Goal: Task Accomplishment & Management: Manage account settings

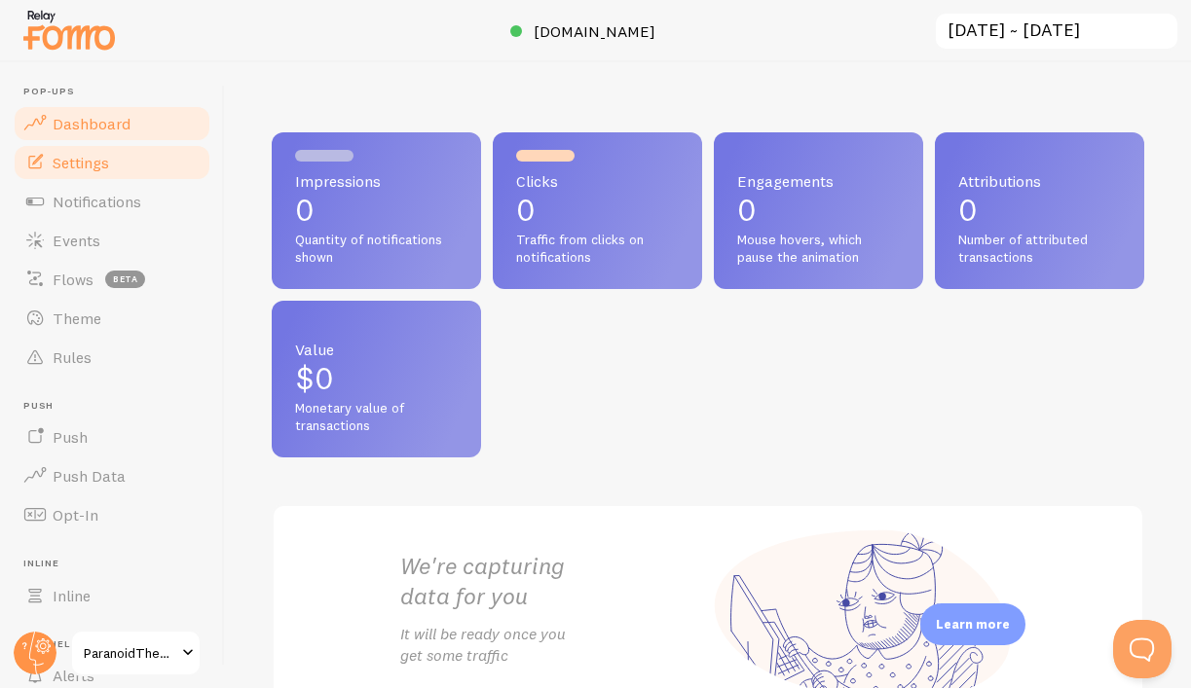
click at [137, 158] on link "Settings" at bounding box center [112, 162] width 201 height 39
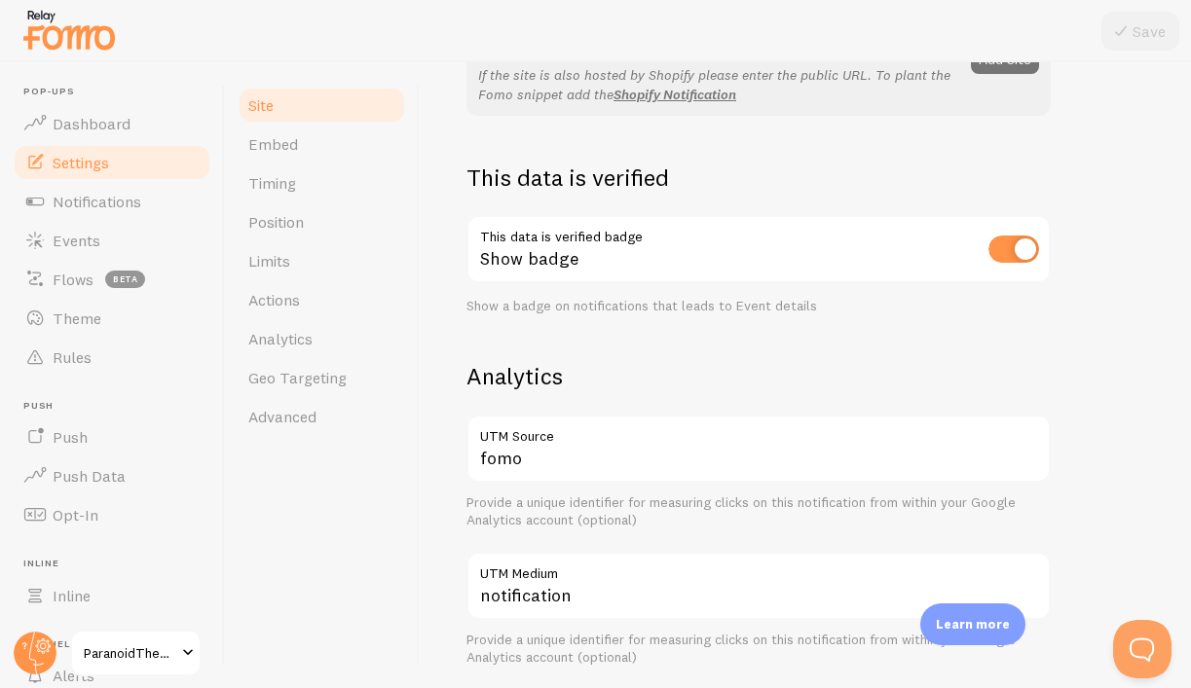
scroll to position [486, 0]
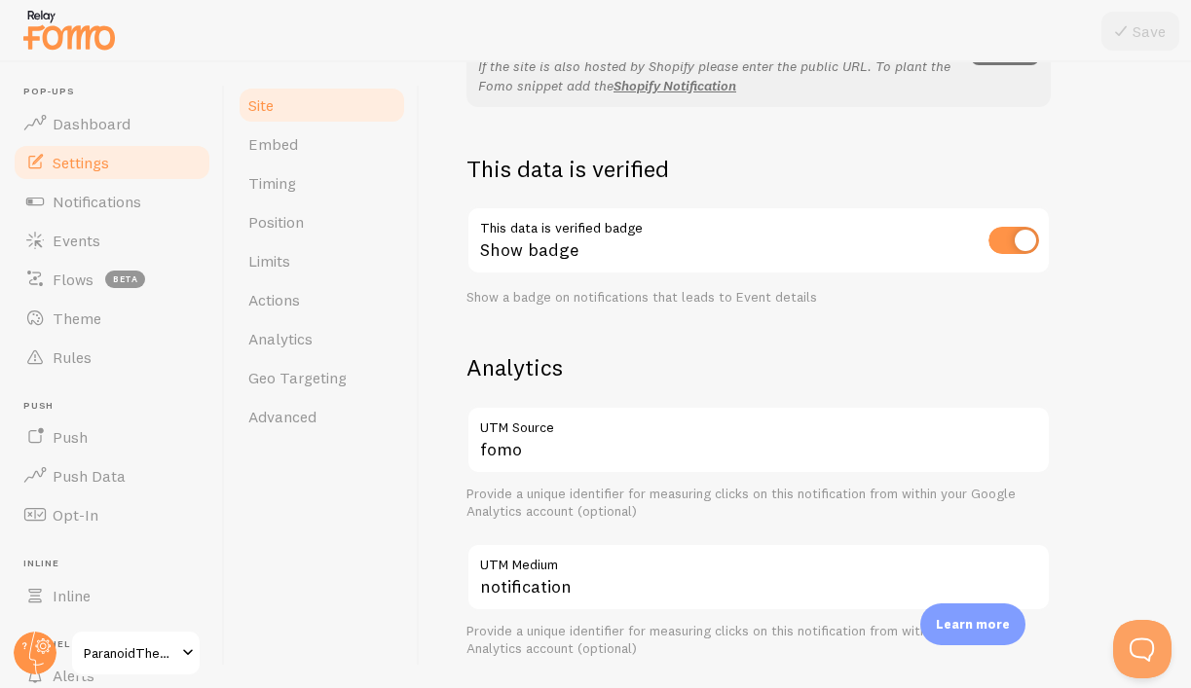
click at [1002, 244] on input "checkbox" at bounding box center [1013, 240] width 51 height 27
checkbox input "false"
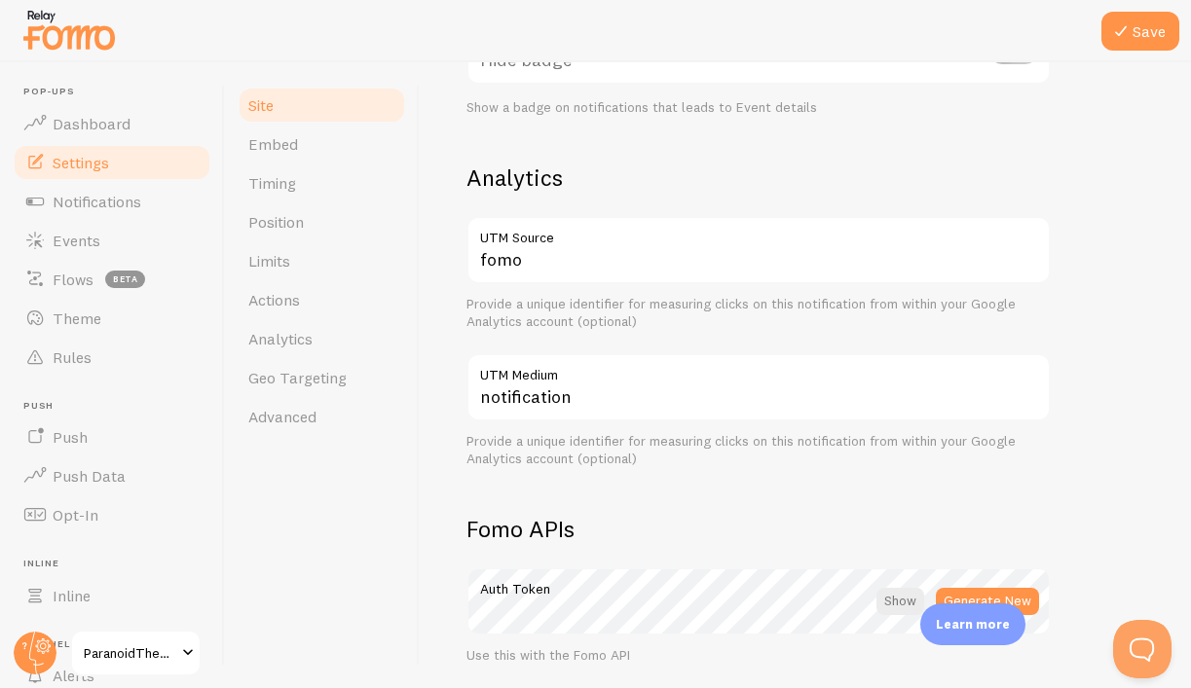
scroll to position [679, 0]
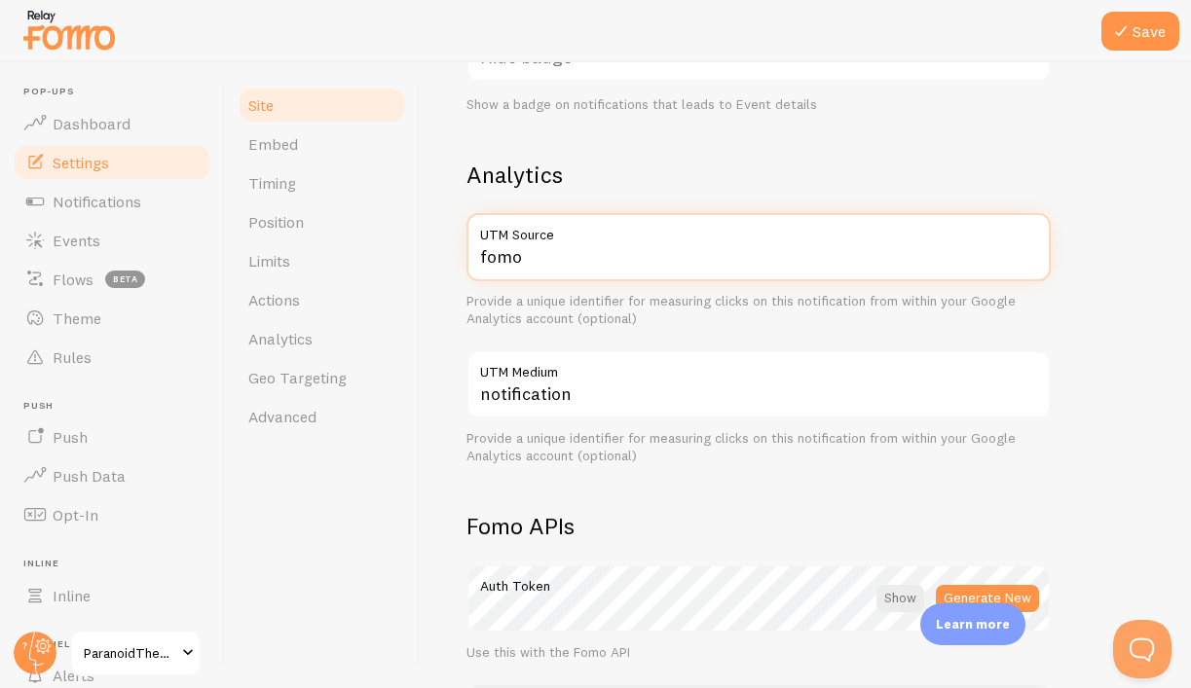
click at [571, 258] on input "fomo" at bounding box center [758, 247] width 584 height 68
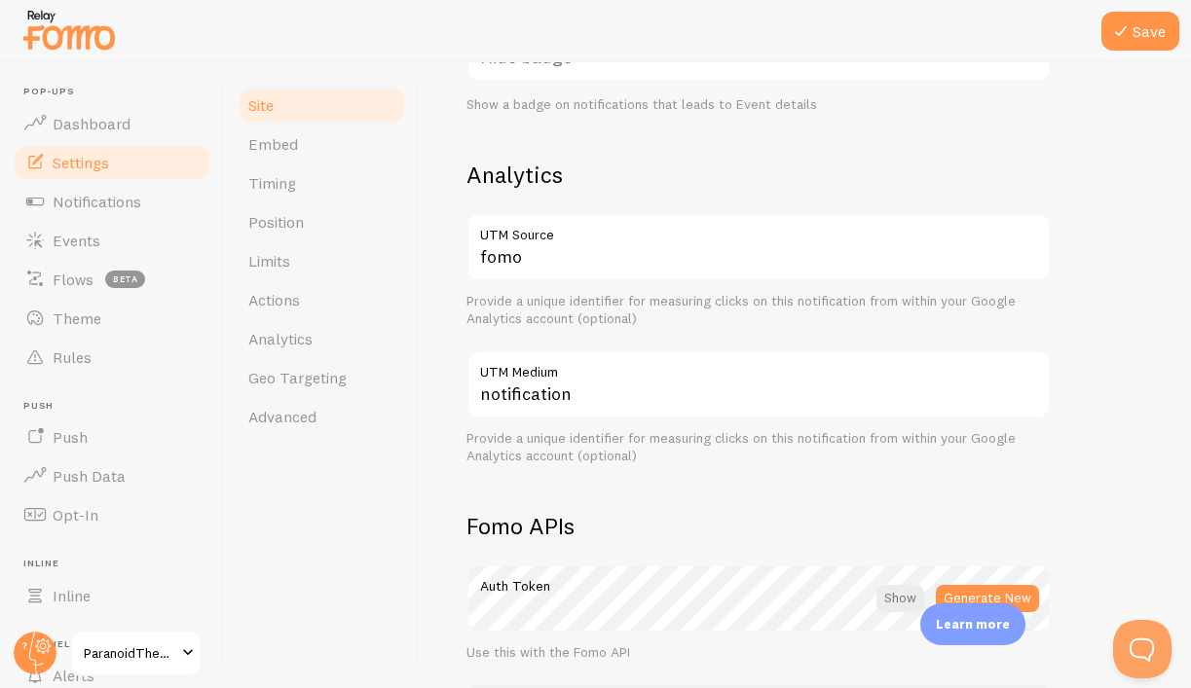
click at [551, 312] on div "Provide a unique identifier for measuring clicks on this notification from with…" at bounding box center [758, 310] width 584 height 34
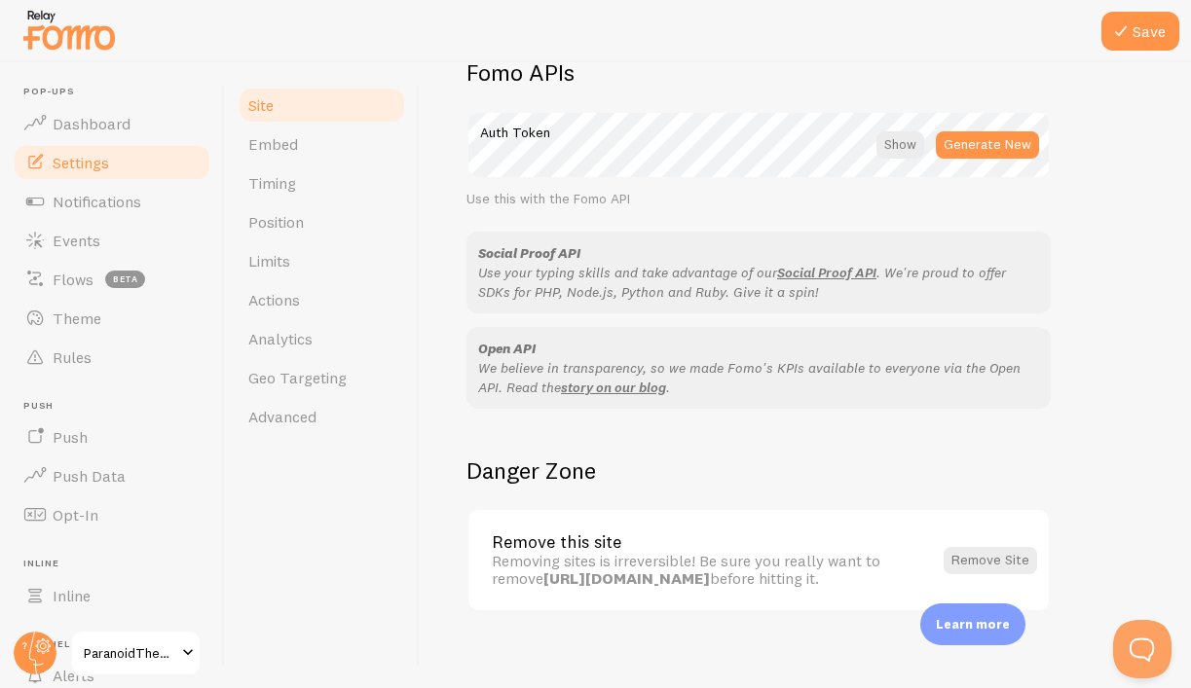
scroll to position [1150, 0]
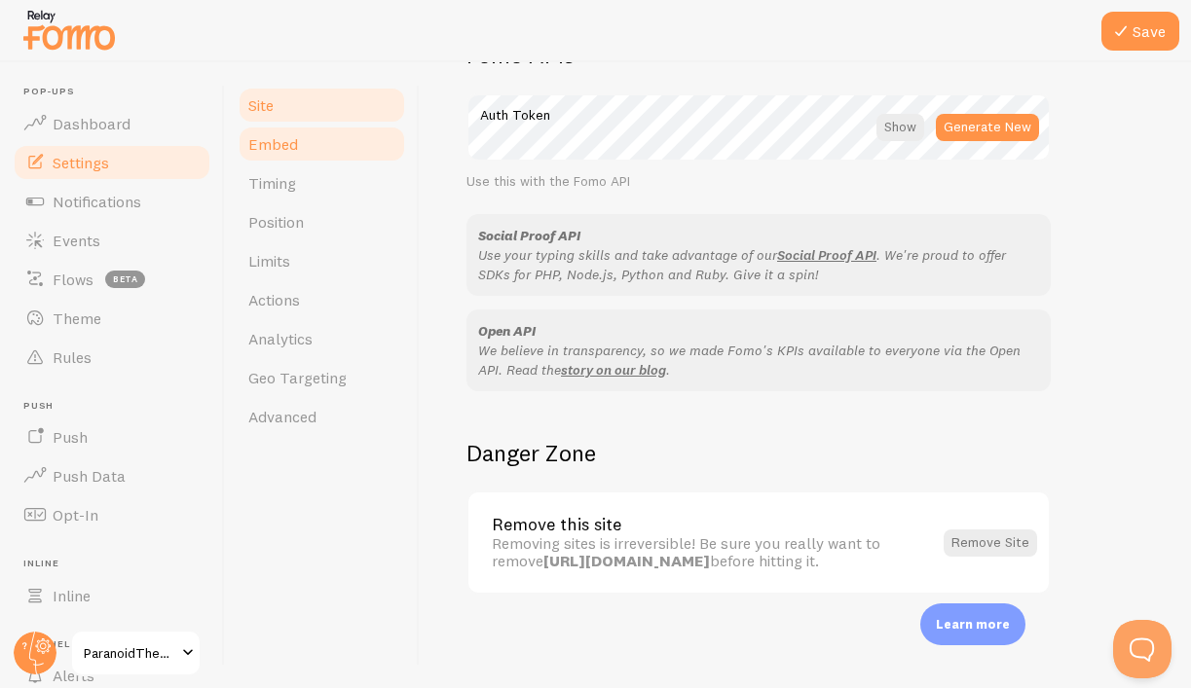
click at [320, 148] on link "Embed" at bounding box center [322, 144] width 170 height 39
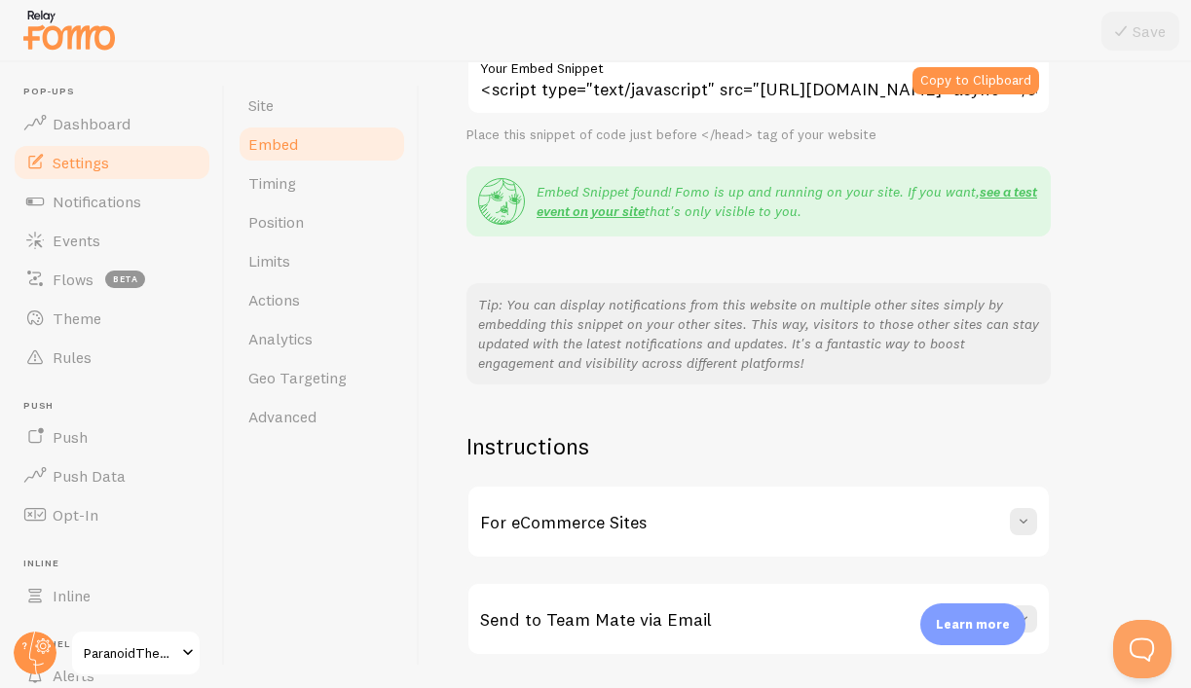
scroll to position [356, 0]
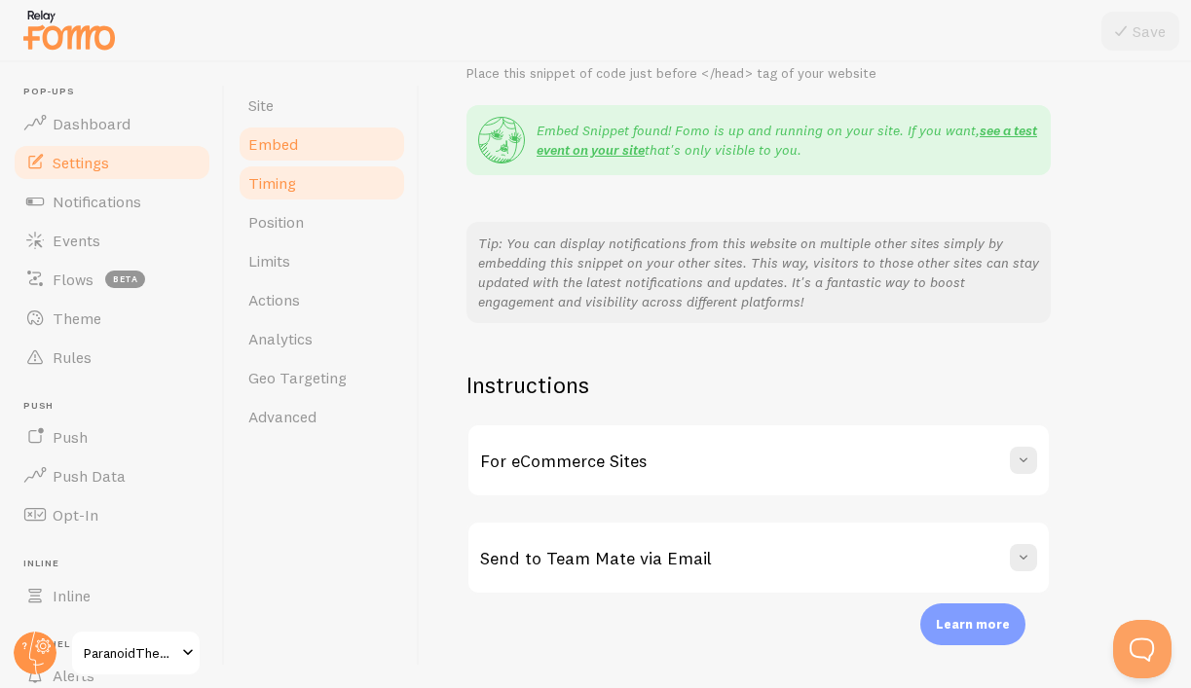
click at [337, 183] on link "Timing" at bounding box center [322, 183] width 170 height 39
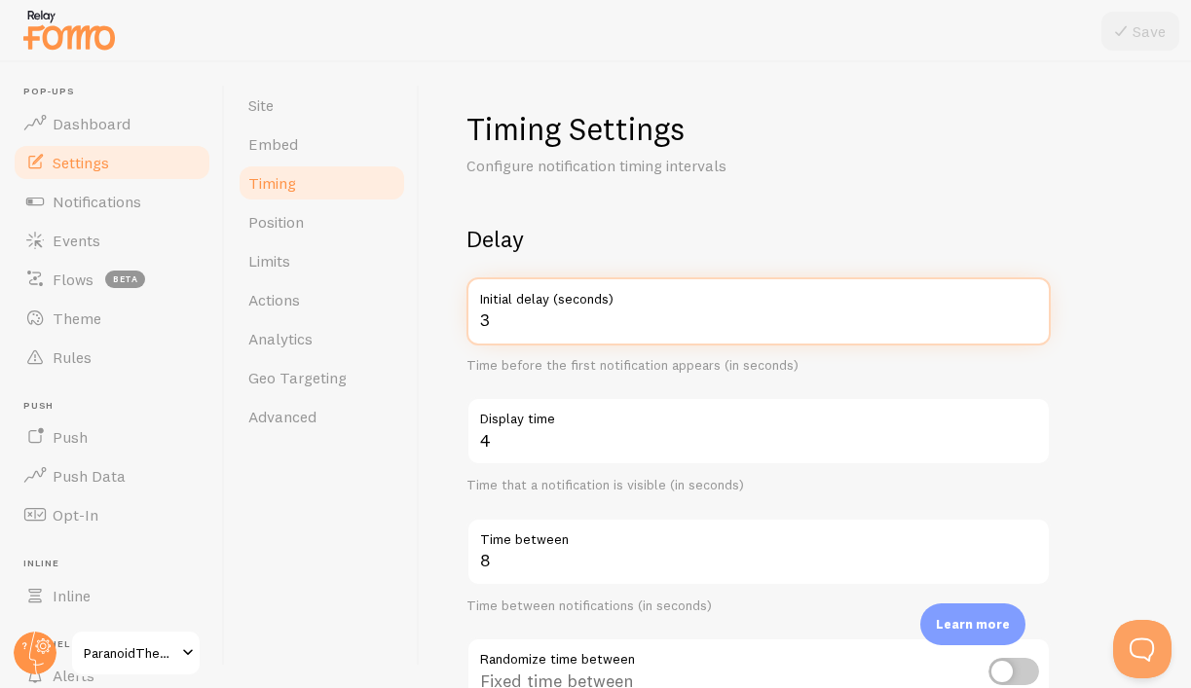
click at [528, 315] on input "3" at bounding box center [758, 311] width 584 height 68
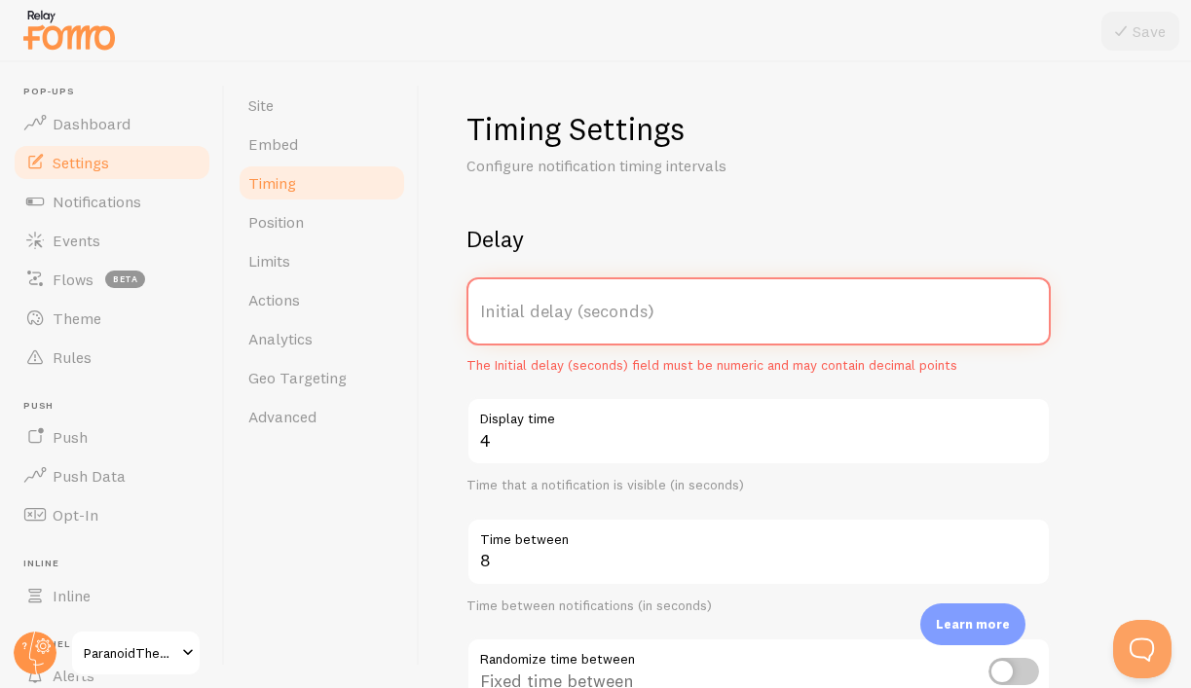
type input "0"
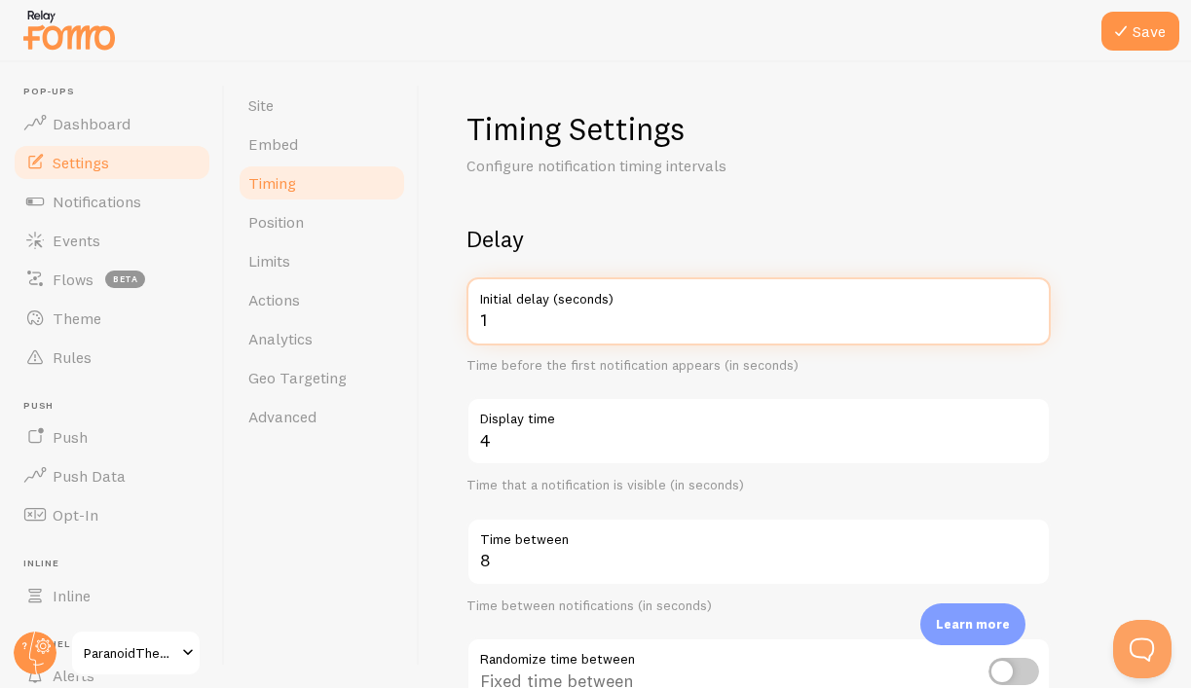
type input "1"
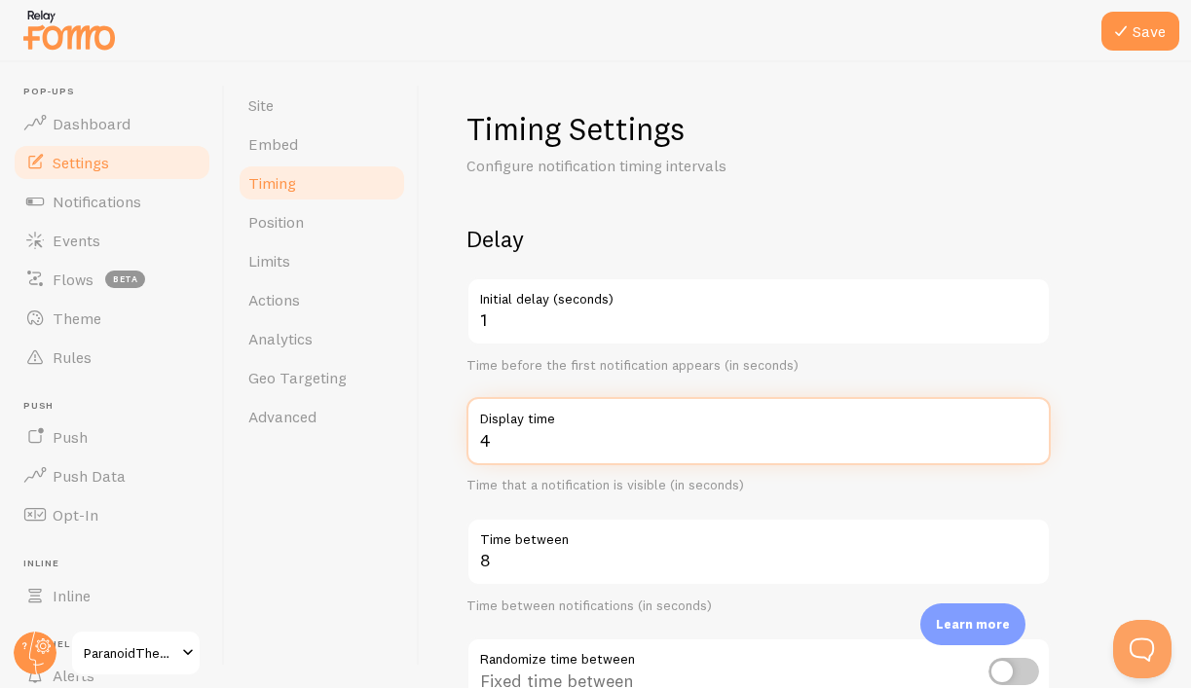
click at [624, 457] on input "4" at bounding box center [758, 431] width 584 height 68
type input "2"
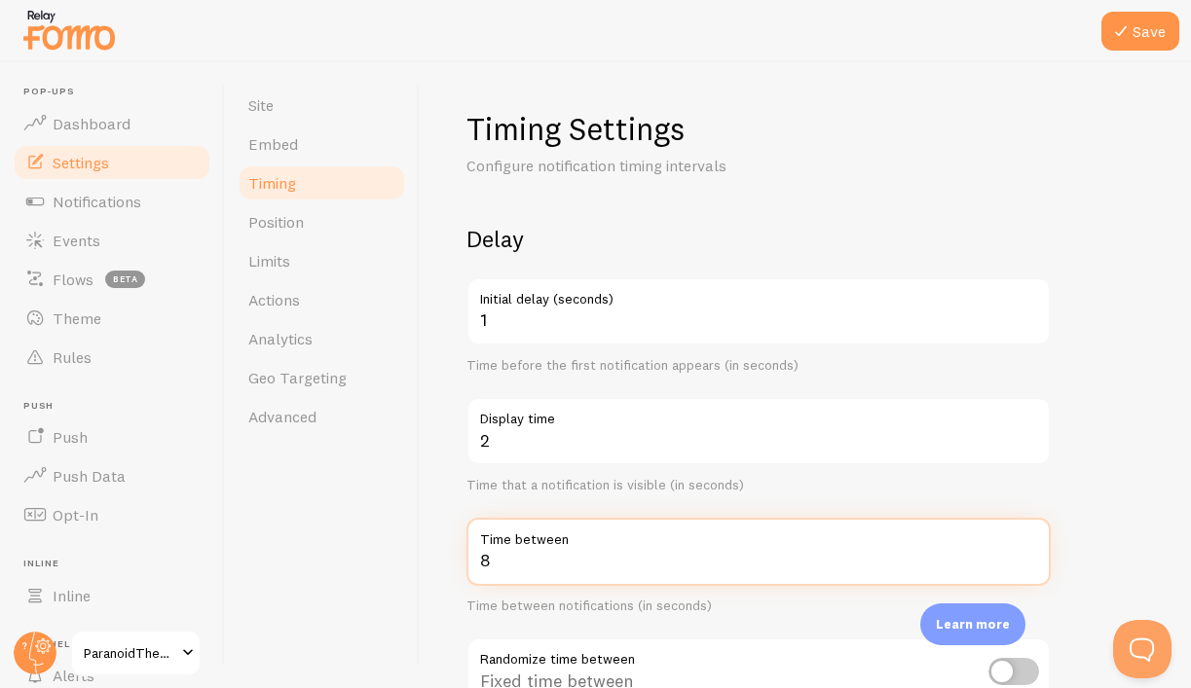
click at [659, 559] on input "8" at bounding box center [758, 552] width 584 height 68
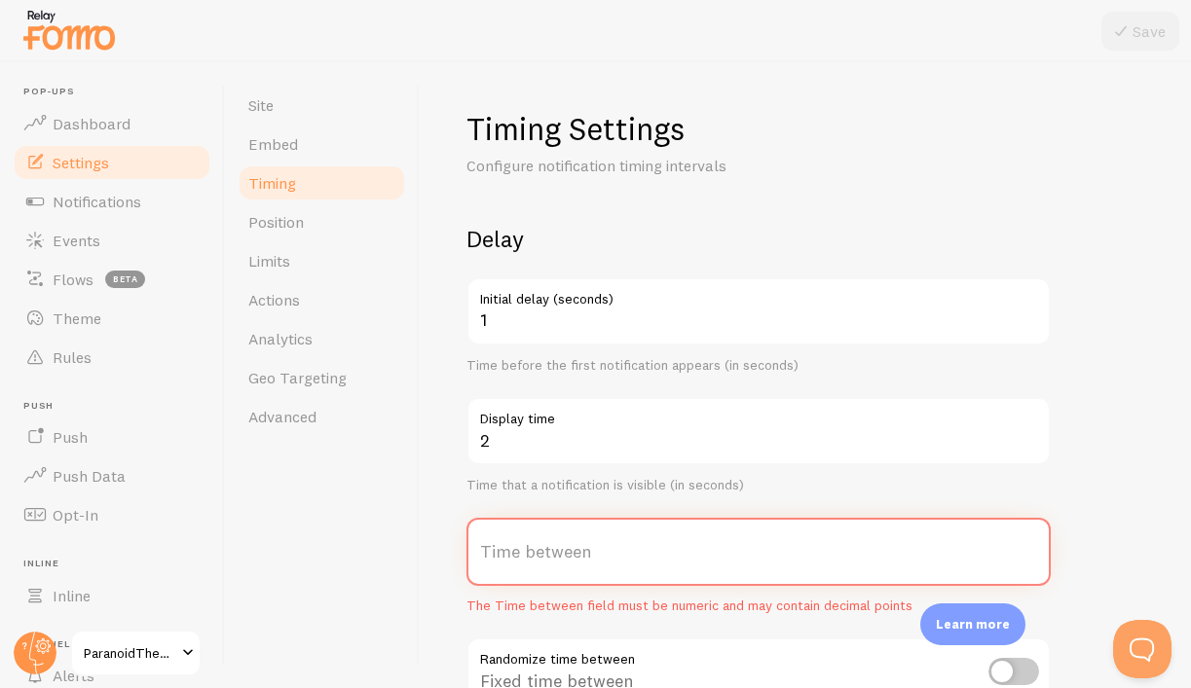
type input "1"
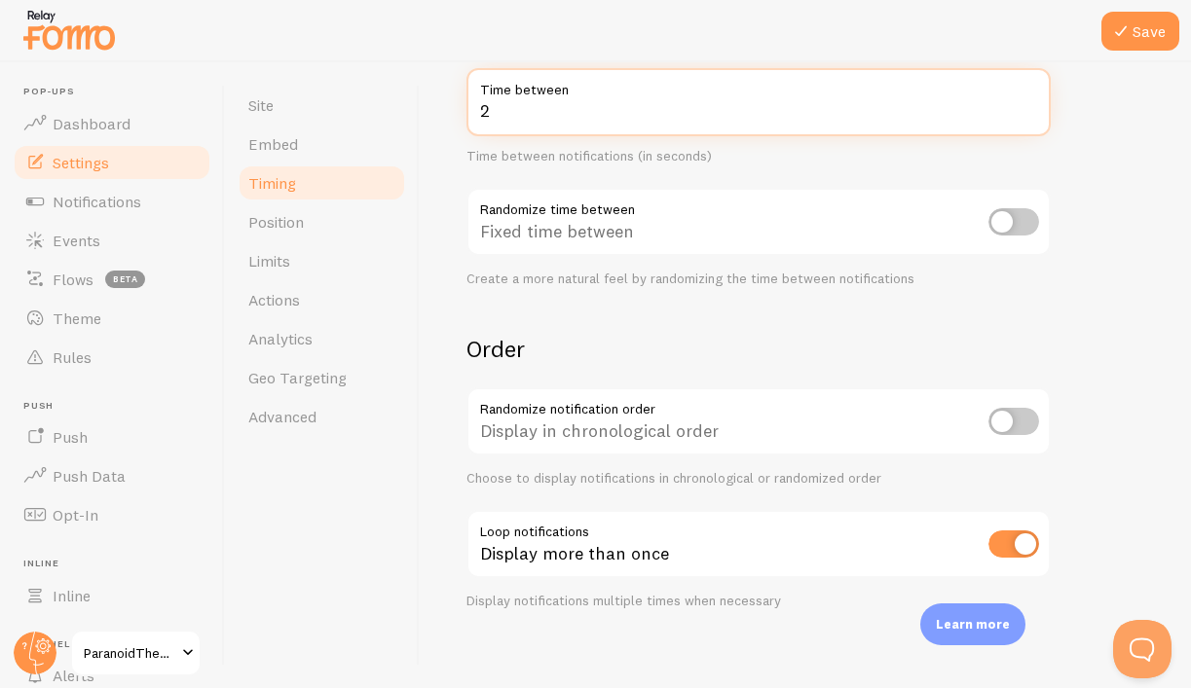
scroll to position [464, 0]
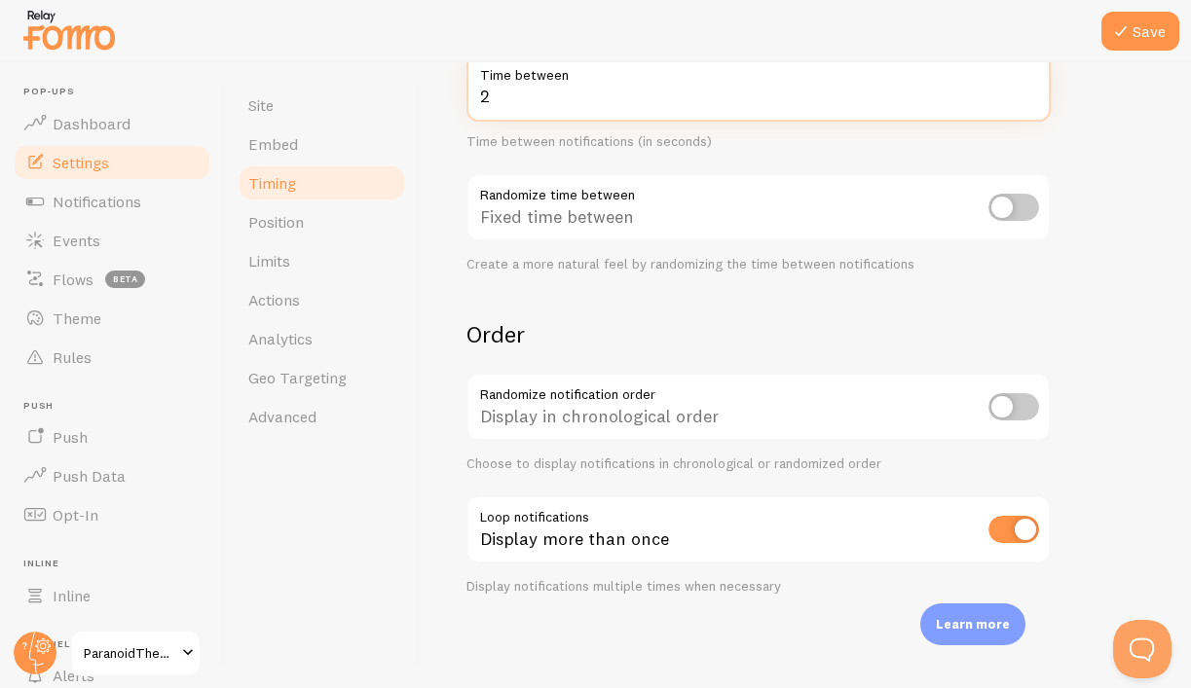
type input "2"
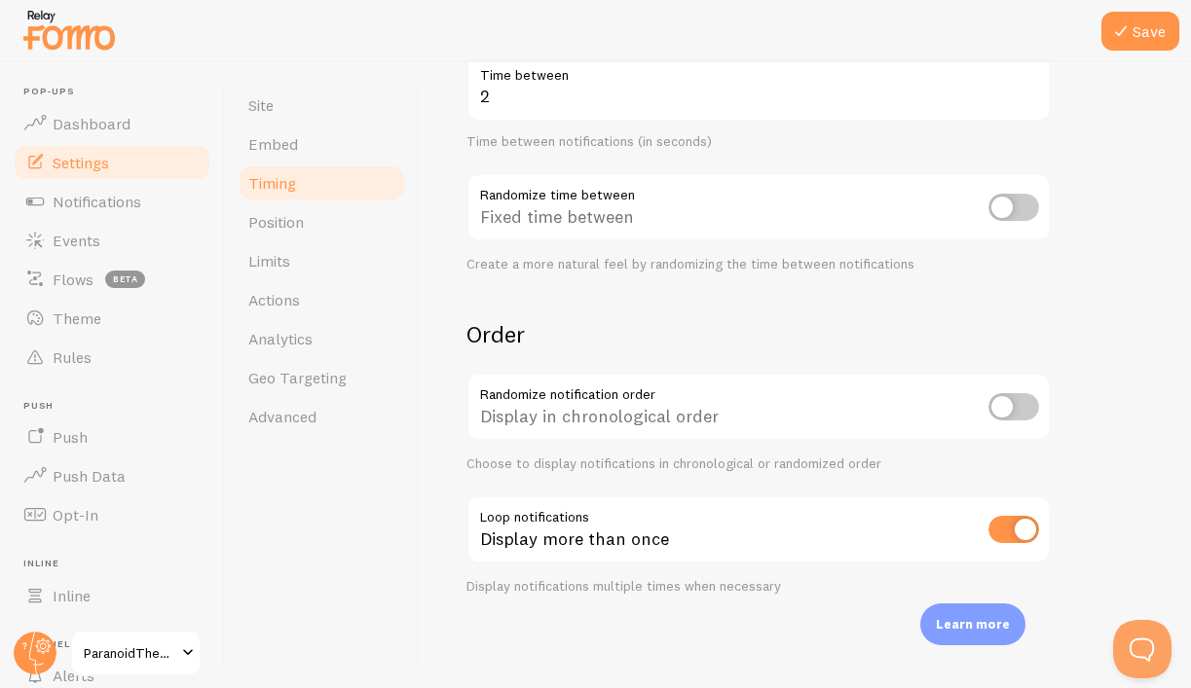
click at [1012, 535] on input "checkbox" at bounding box center [1013, 529] width 51 height 27
checkbox input "false"
click at [1141, 43] on button "Save" at bounding box center [1140, 31] width 78 height 39
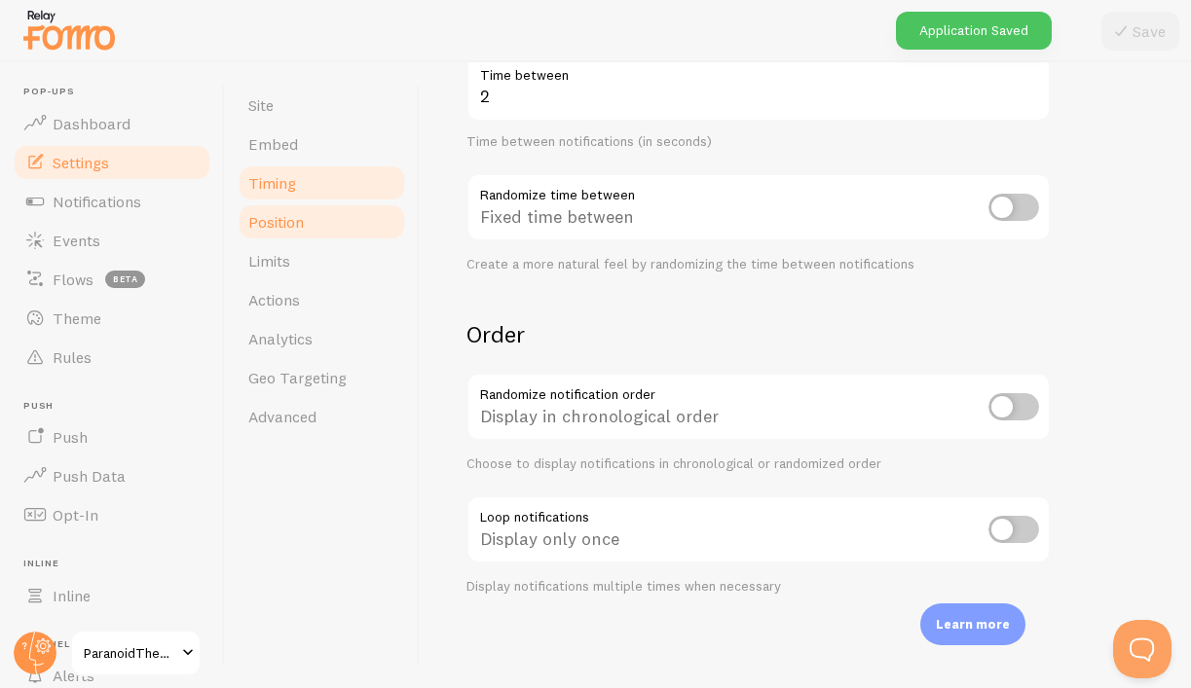
click at [310, 217] on link "Position" at bounding box center [322, 222] width 170 height 39
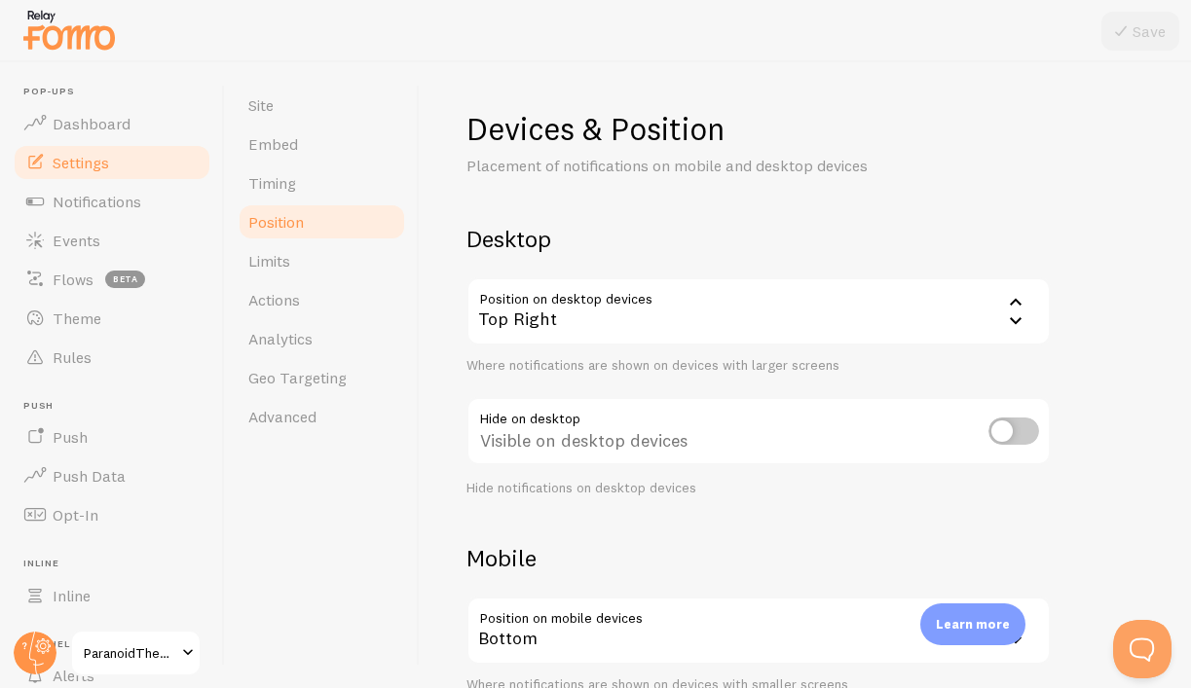
click at [522, 338] on div "Top Right" at bounding box center [758, 311] width 584 height 68
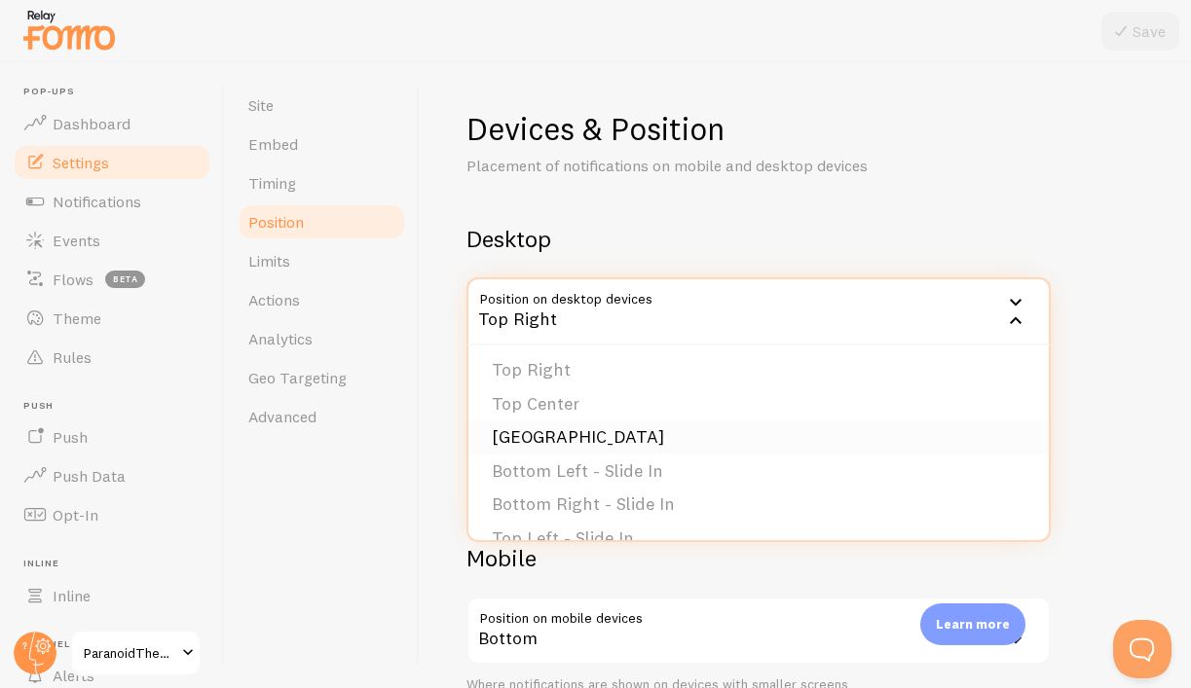
scroll to position [106, 0]
click at [590, 396] on li "Top Center" at bounding box center [758, 403] width 580 height 34
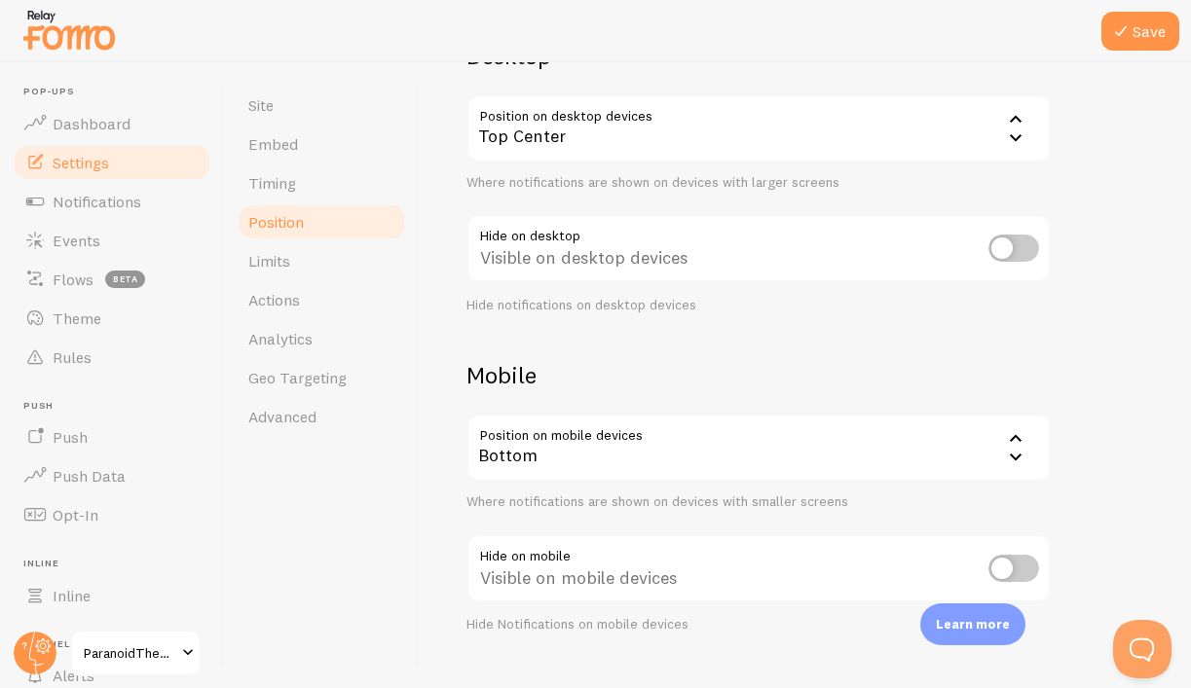
scroll to position [221, 0]
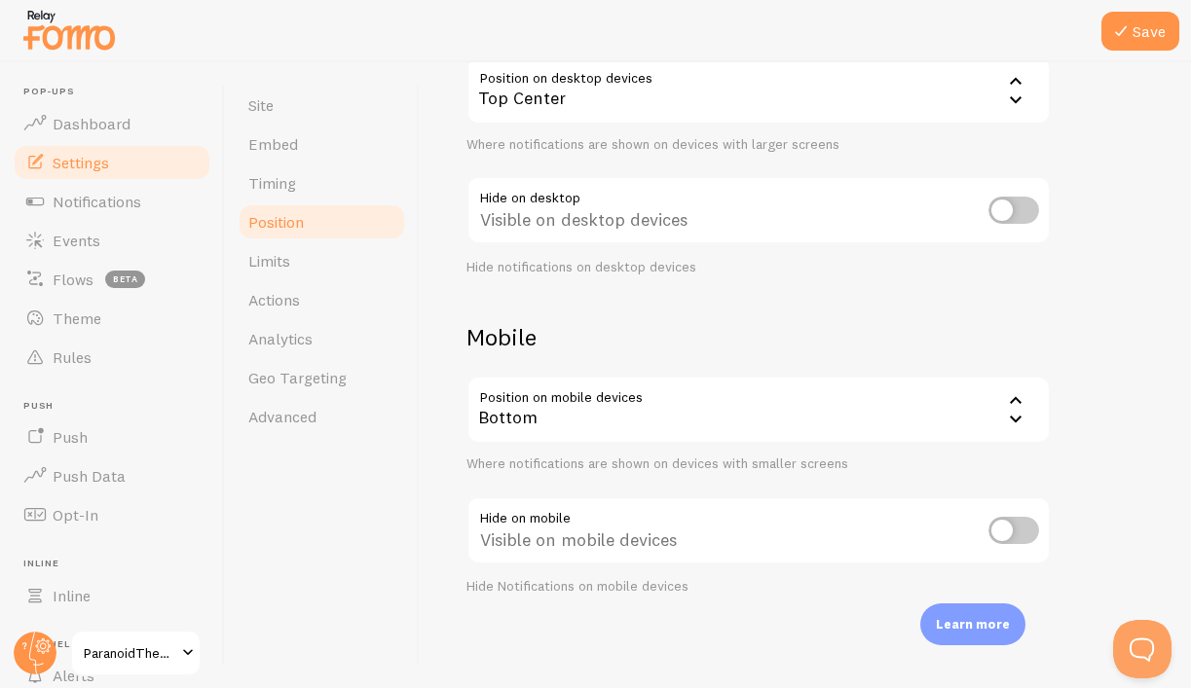
click at [766, 403] on div "Bottom" at bounding box center [758, 410] width 584 height 68
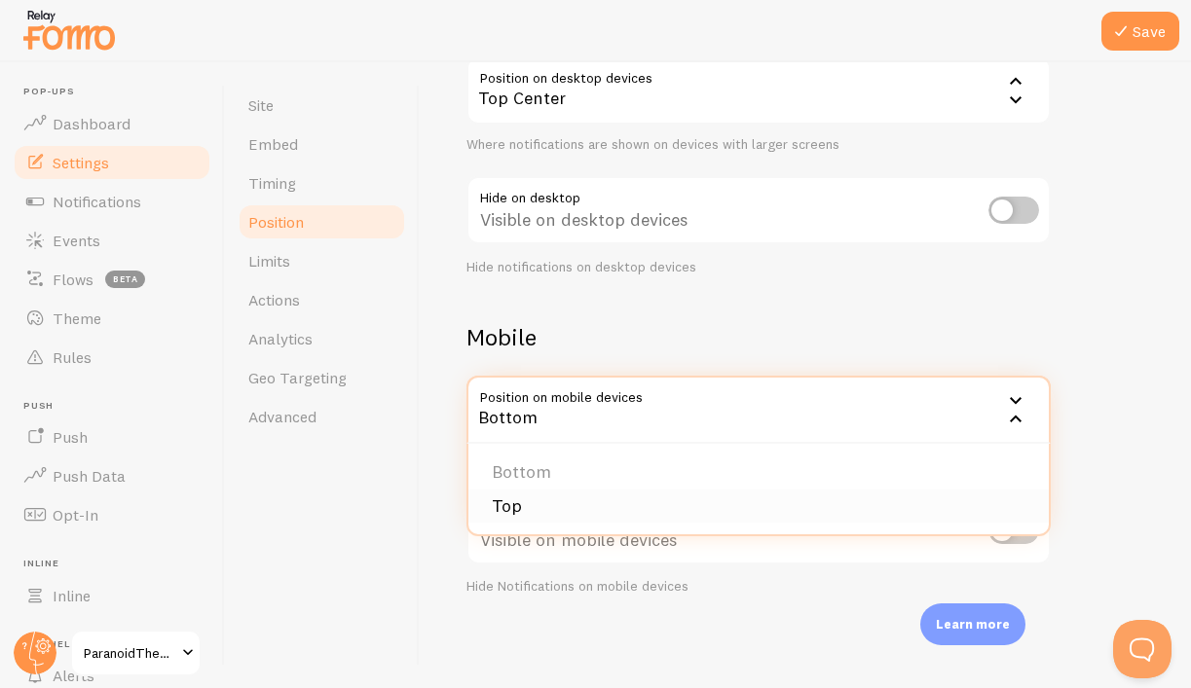
click at [750, 497] on li "Top" at bounding box center [758, 507] width 580 height 34
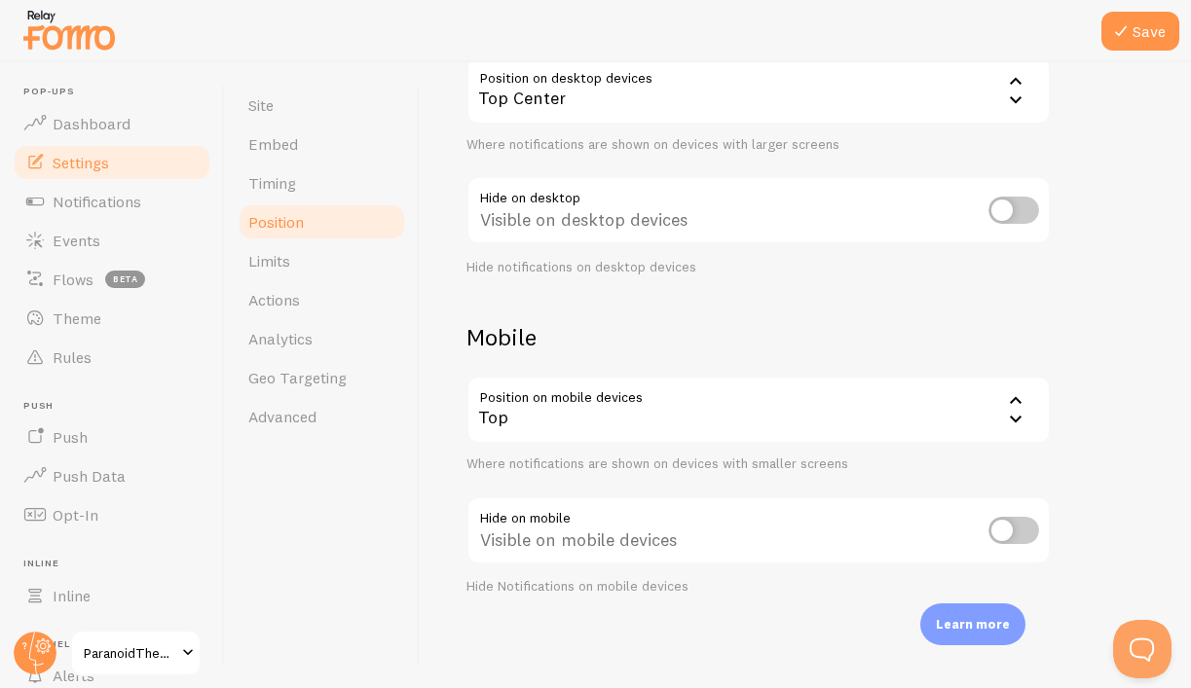
click at [1009, 536] on input "checkbox" at bounding box center [1013, 530] width 51 height 27
checkbox input "true"
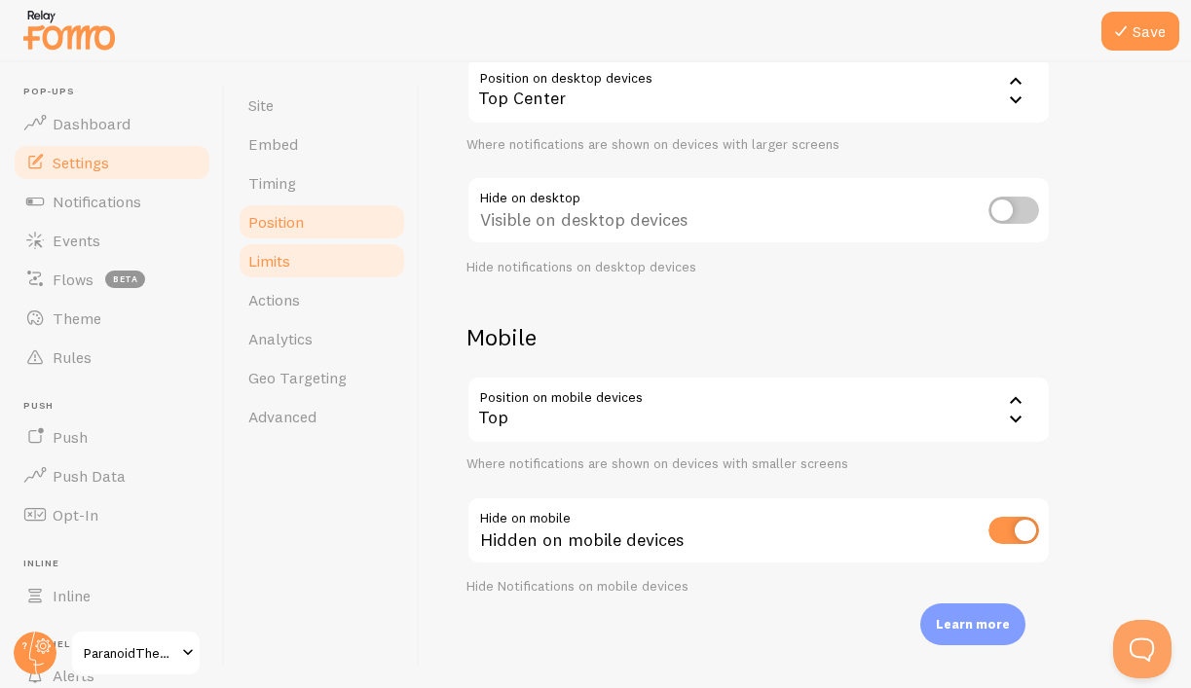
click at [366, 260] on link "Limits" at bounding box center [322, 260] width 170 height 39
click at [1136, 21] on button "Save" at bounding box center [1140, 31] width 78 height 39
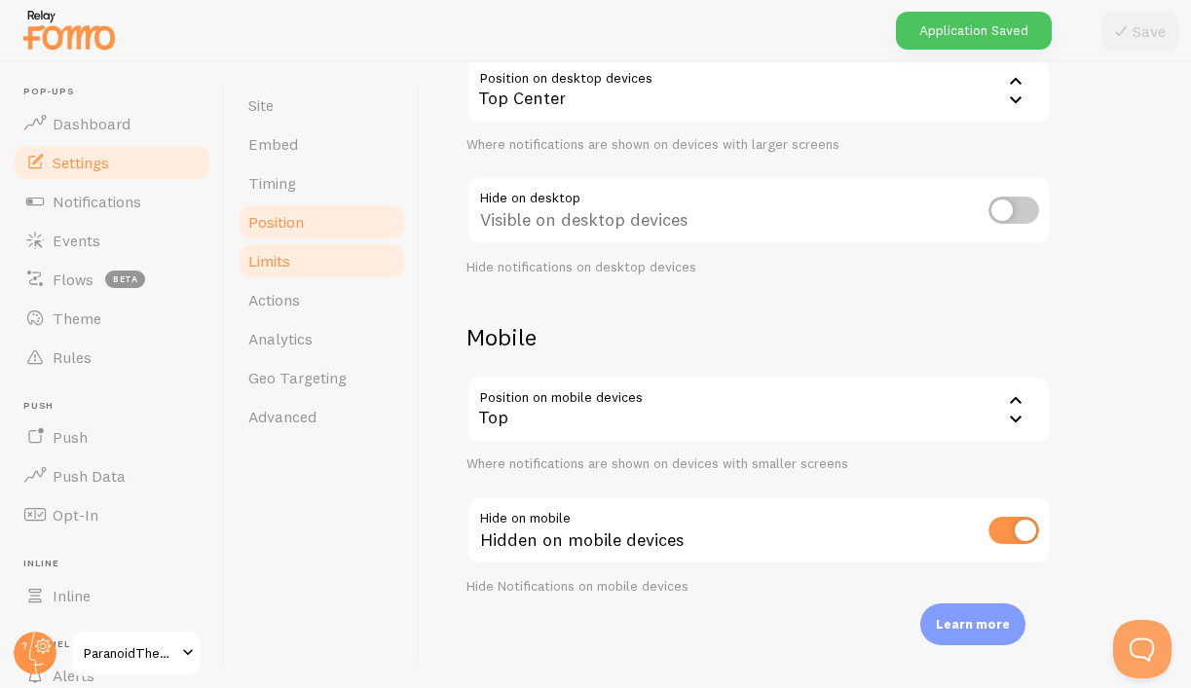
click at [338, 252] on link "Limits" at bounding box center [322, 260] width 170 height 39
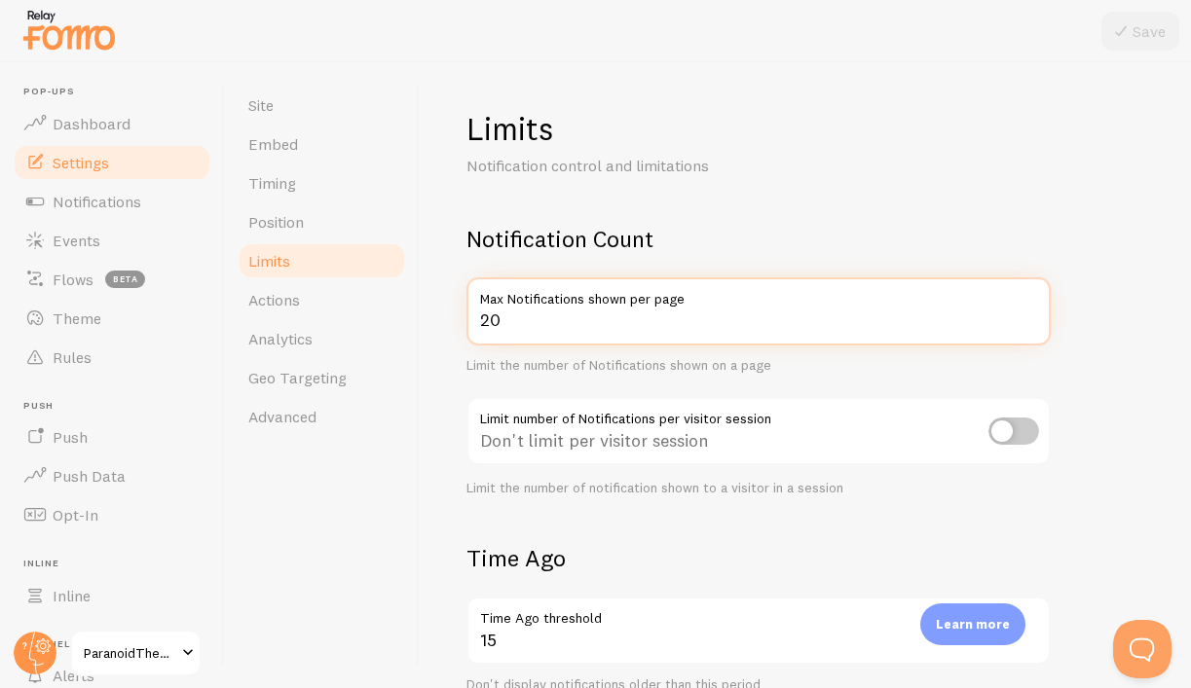
click at [604, 331] on input "20" at bounding box center [758, 311] width 584 height 68
type input "22"
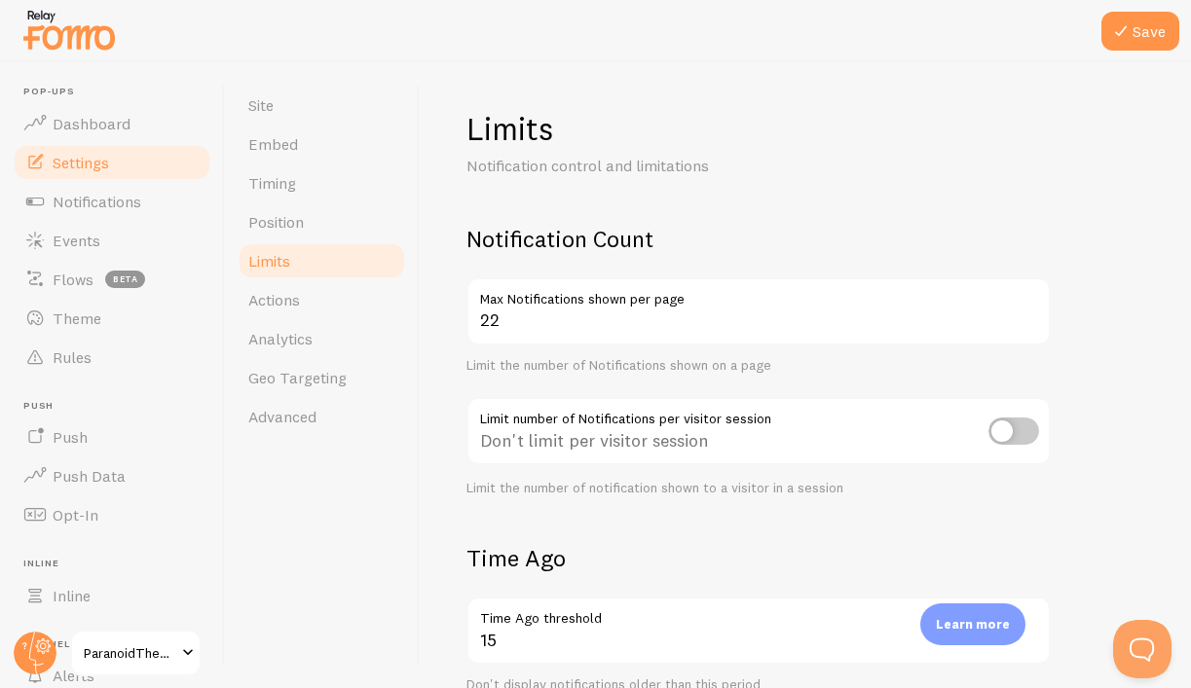
click at [784, 461] on div "Don't limit per visitor session" at bounding box center [758, 432] width 584 height 71
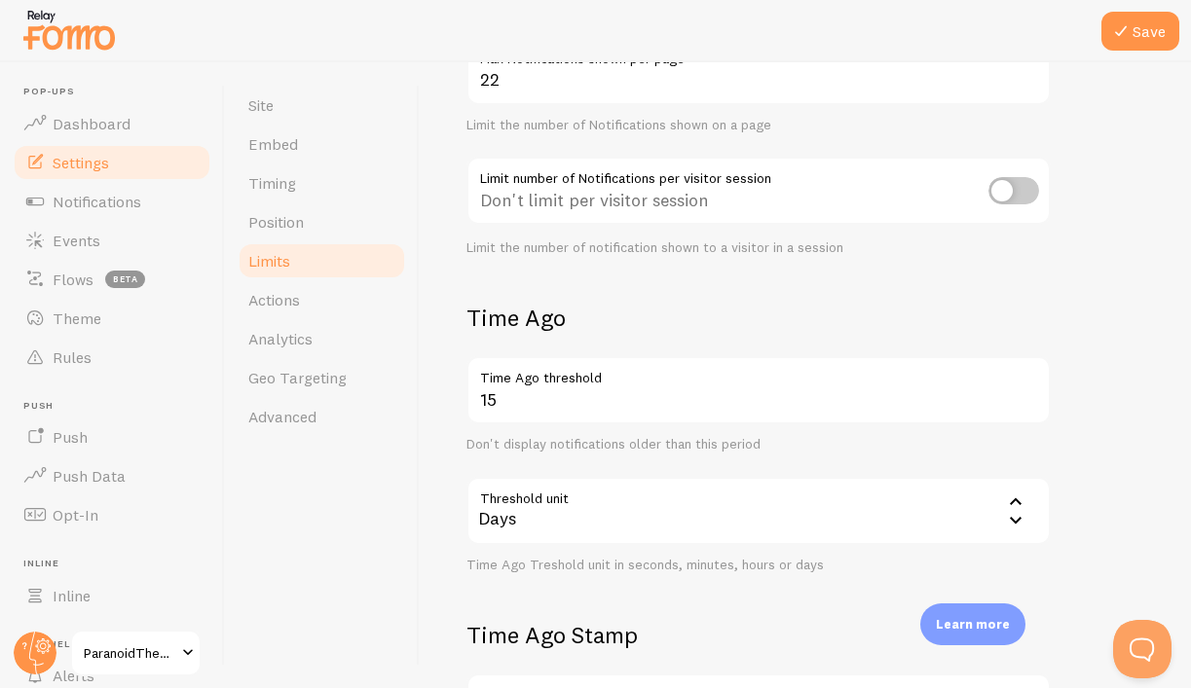
scroll to position [243, 0]
click at [1007, 187] on input "checkbox" at bounding box center [1013, 187] width 51 height 27
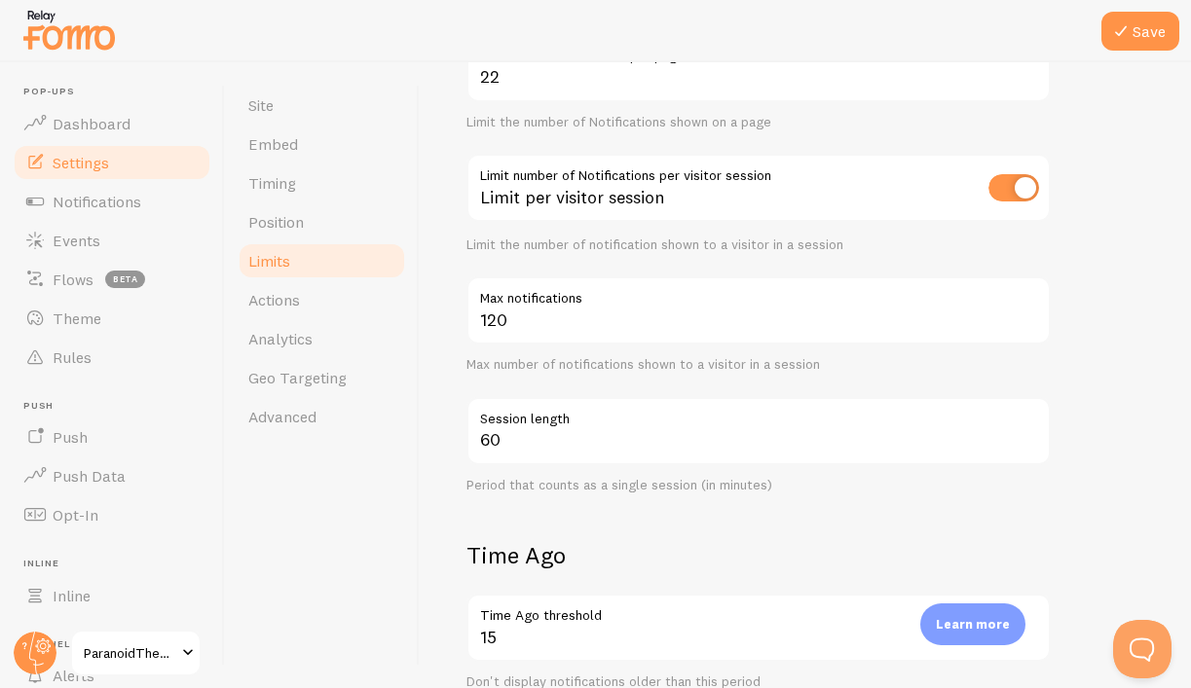
click at [1007, 186] on input "checkbox" at bounding box center [1013, 187] width 51 height 27
checkbox input "false"
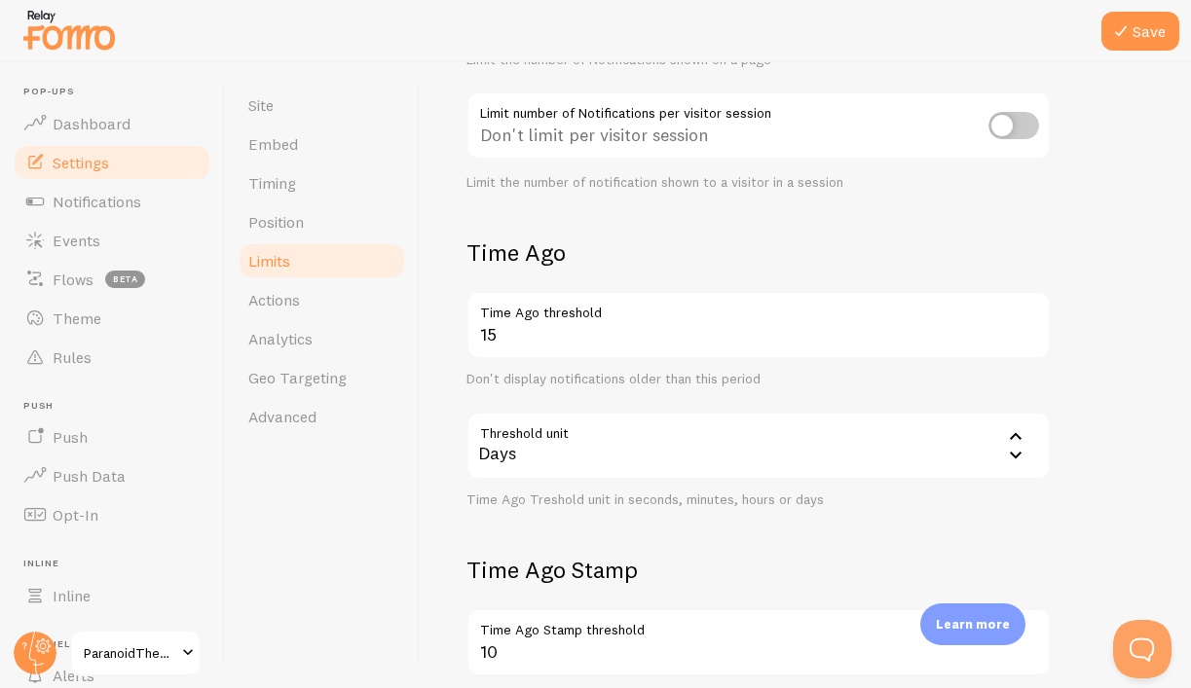
scroll to position [320, 0]
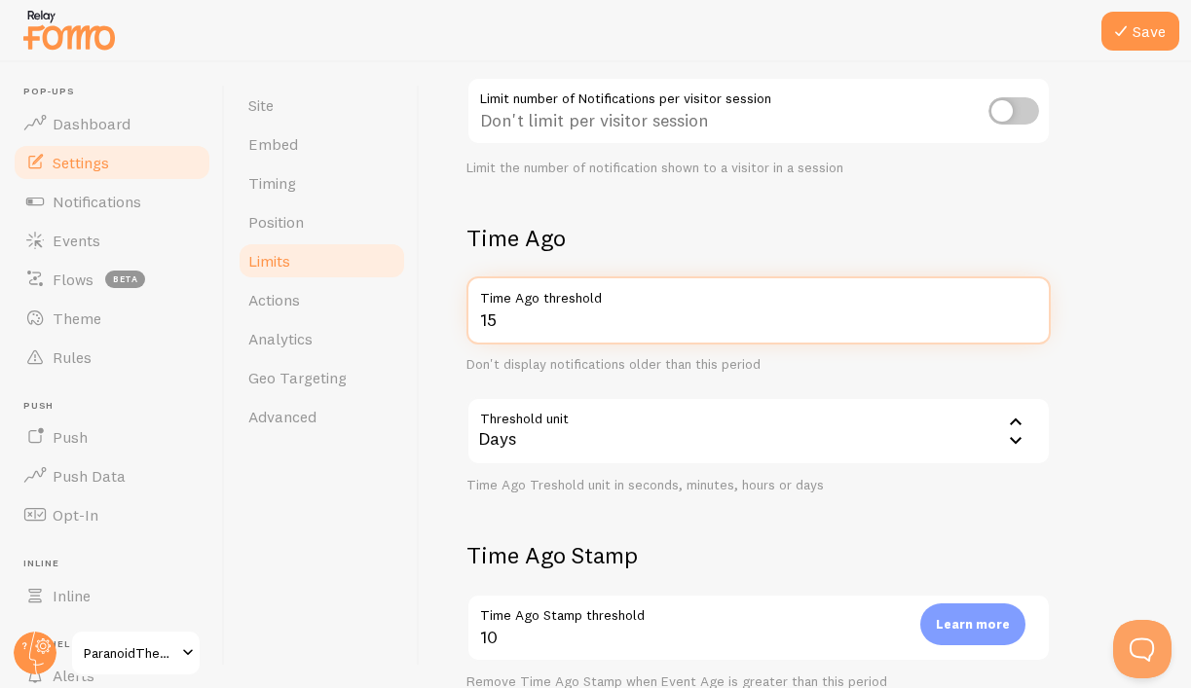
click at [684, 341] on input "15" at bounding box center [758, 311] width 584 height 68
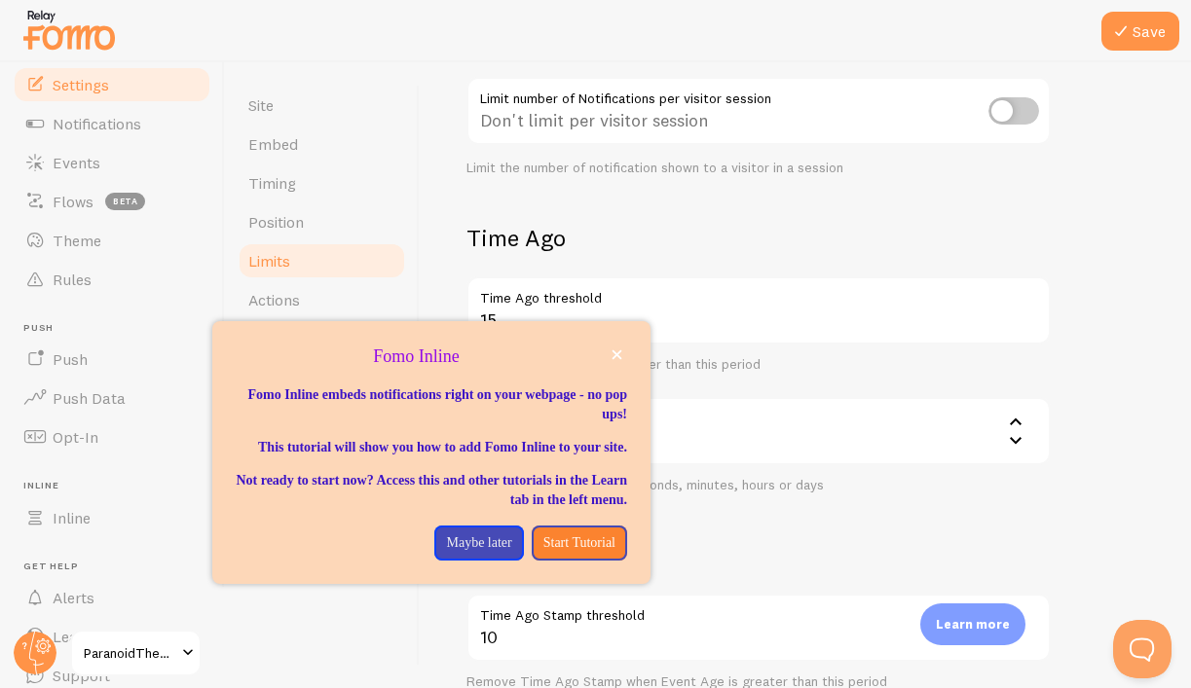
scroll to position [155, 0]
